Goal: Task Accomplishment & Management: Manage account settings

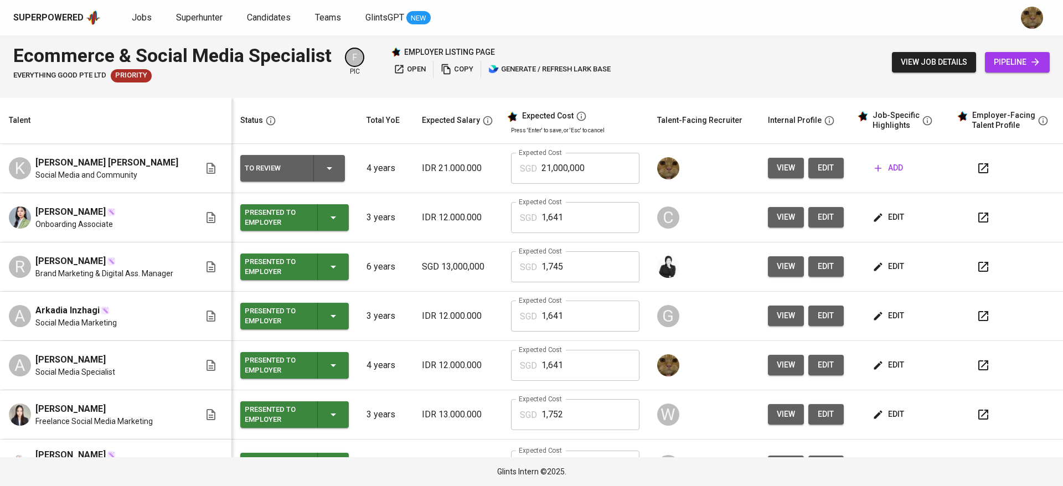
scroll to position [56, 0]
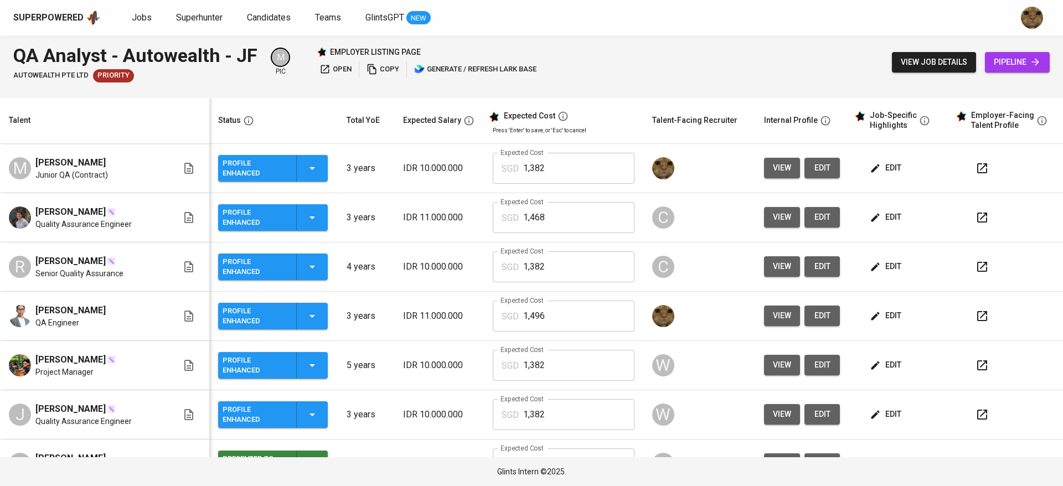
scroll to position [193, 0]
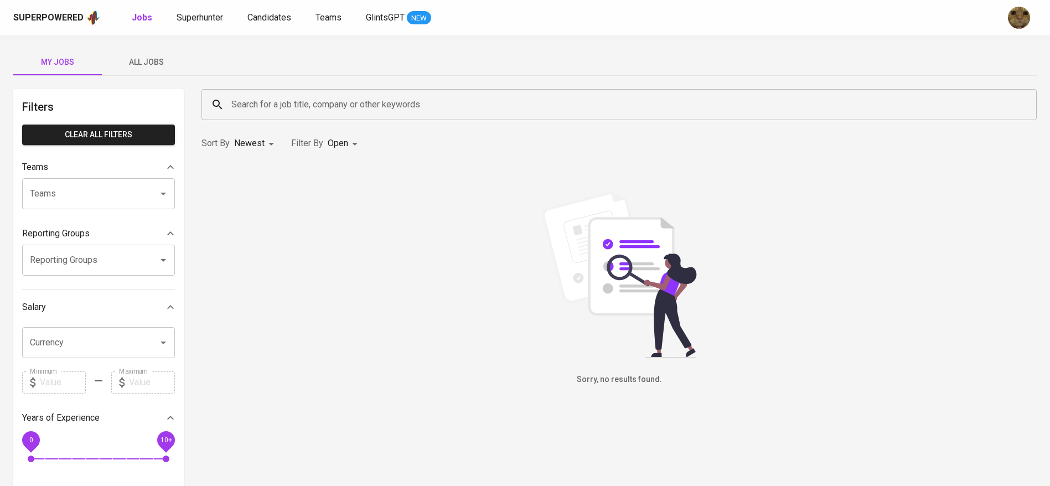
click at [152, 77] on div "My Jobs All Jobs Filters Clear All filters Teams Teams Teams Reporting Groups R…" at bounding box center [525, 381] width 1050 height 692
click at [141, 62] on span "All Jobs" at bounding box center [146, 62] width 75 height 14
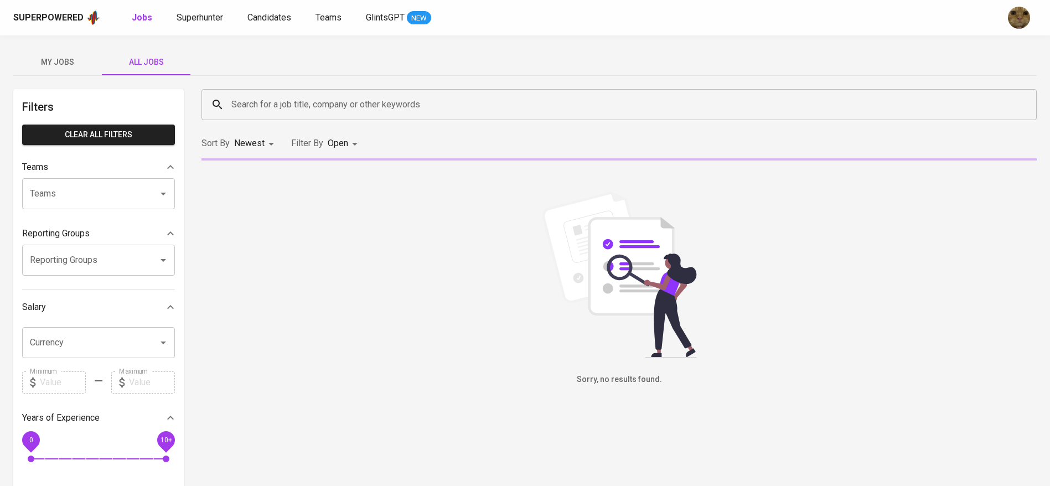
click at [266, 97] on input "Search for a job title, company or other keywords" at bounding box center [622, 104] width 787 height 21
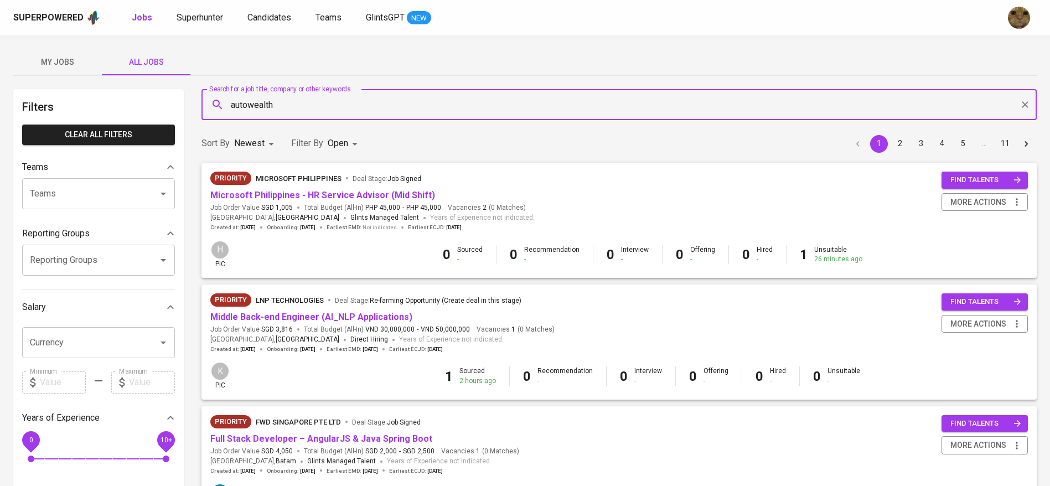
type input "autowealth"
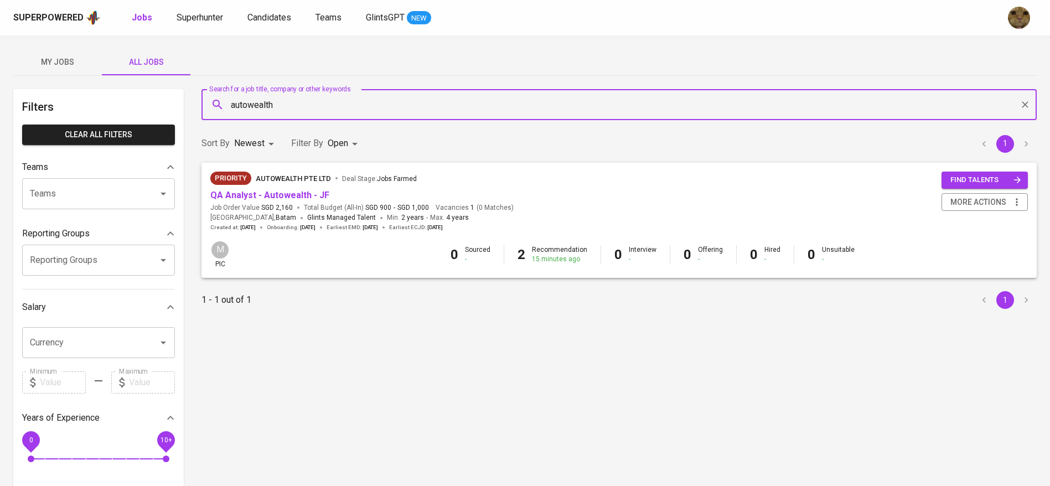
scroll to position [34, 0]
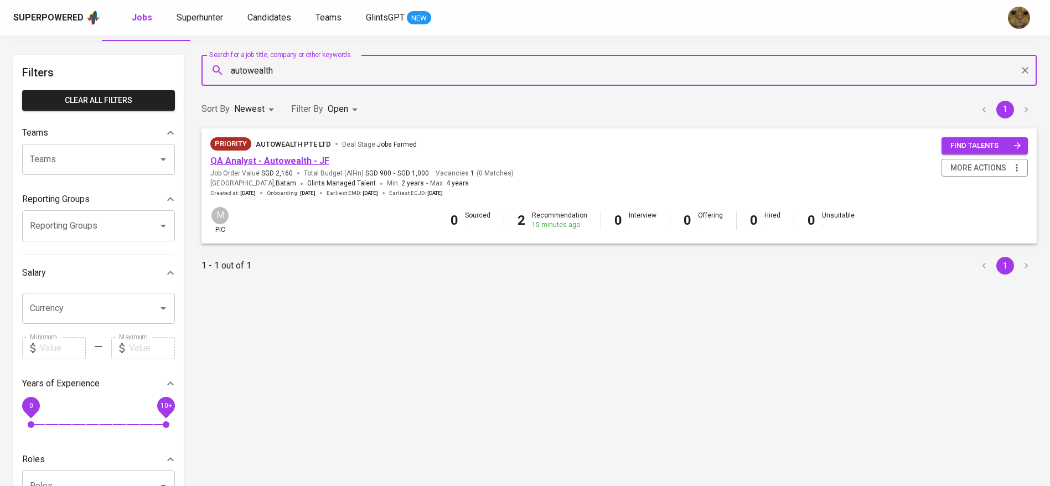
click at [229, 158] on link "QA Analyst - Autowealth - JF" at bounding box center [269, 161] width 119 height 11
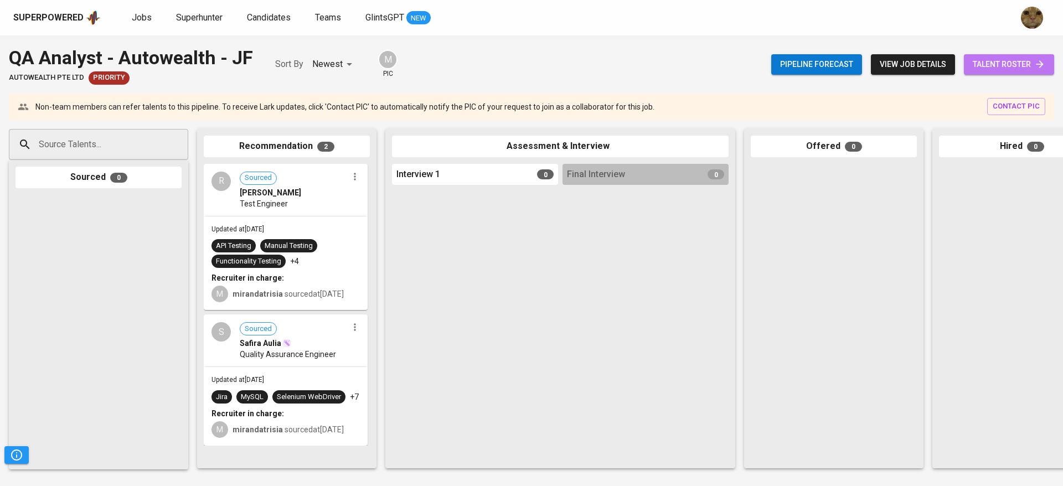
click at [990, 65] on span "talent roster" at bounding box center [1009, 65] width 73 height 14
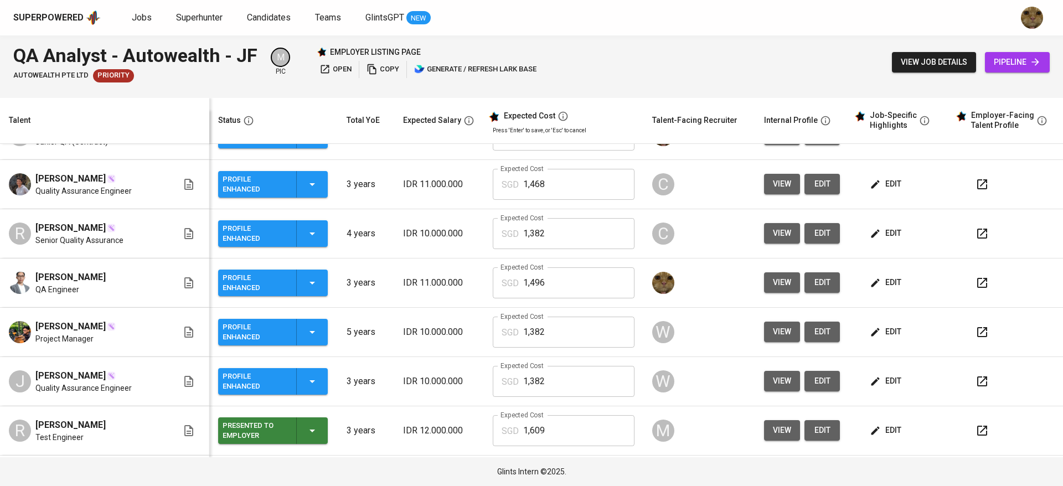
scroll to position [38, 0]
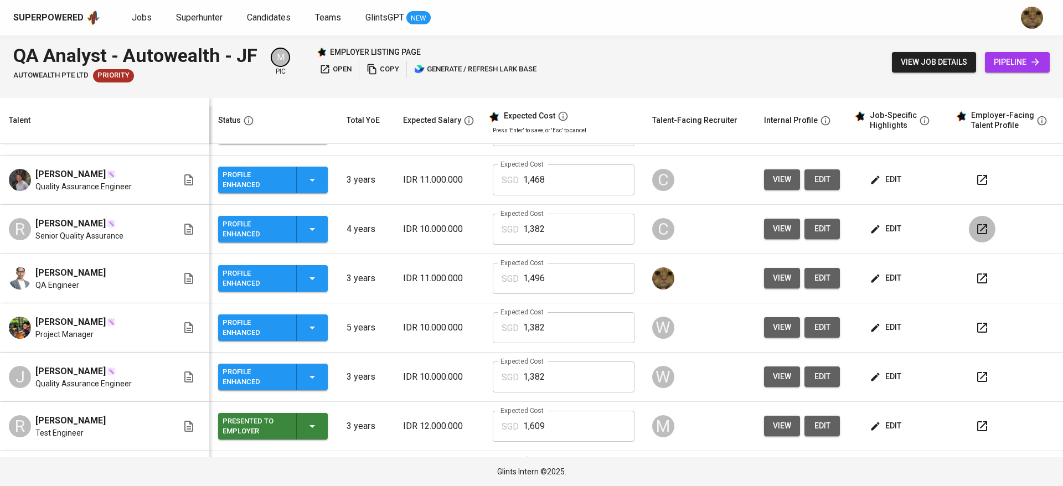
click at [976, 231] on icon "button" at bounding box center [982, 229] width 13 height 13
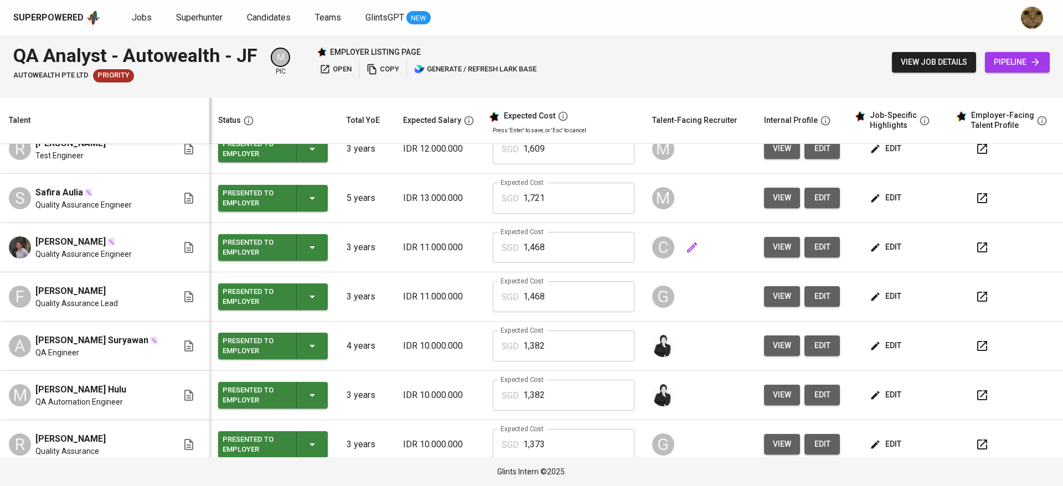
scroll to position [122, 0]
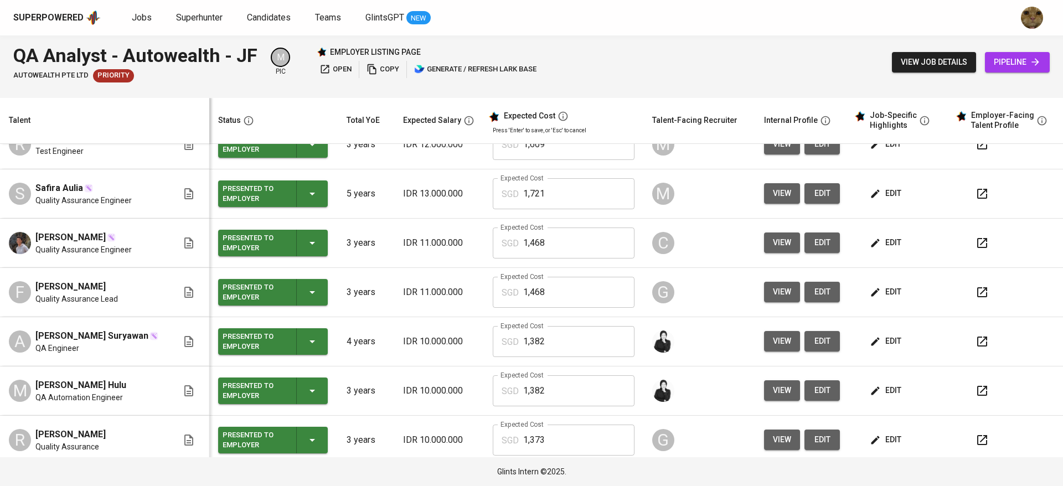
click at [976, 240] on icon "button" at bounding box center [982, 242] width 13 height 13
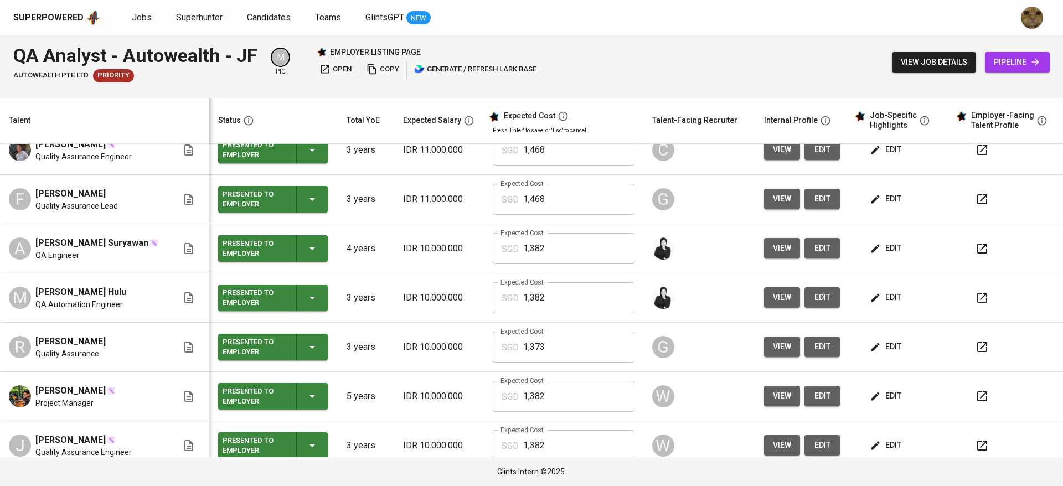
scroll to position [245, 0]
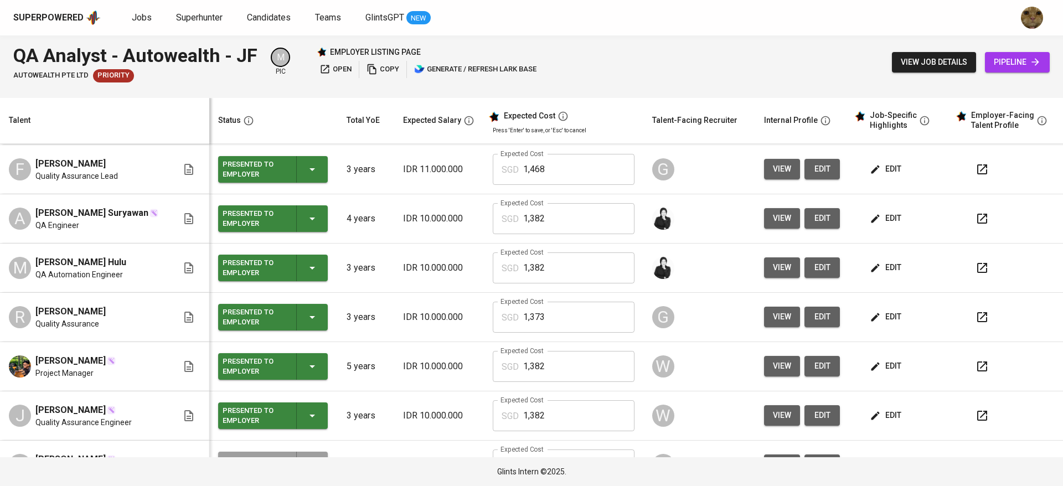
click at [969, 211] on button "button" at bounding box center [982, 218] width 27 height 27
